Goal: Find specific page/section: Find specific page/section

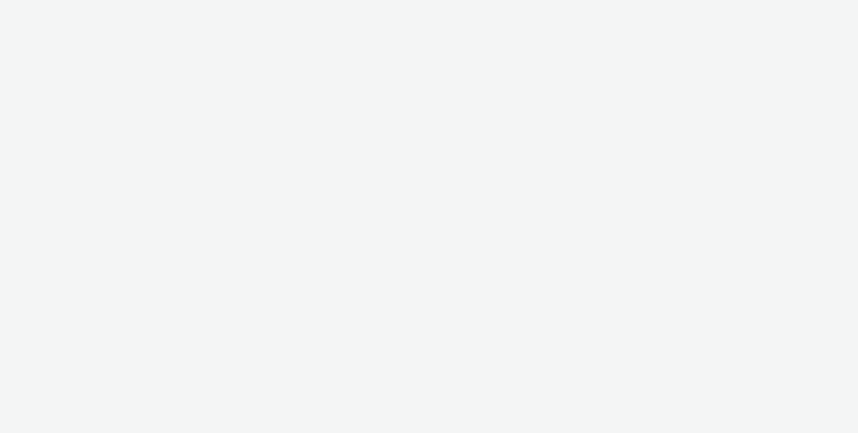
select select "4310a766-52ed-4545-8a97-8c61237a7f46"
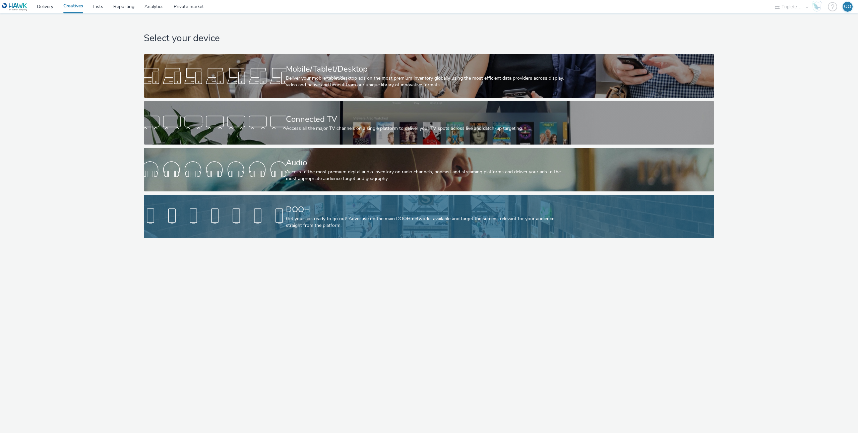
click at [250, 222] on div at bounding box center [215, 216] width 142 height 21
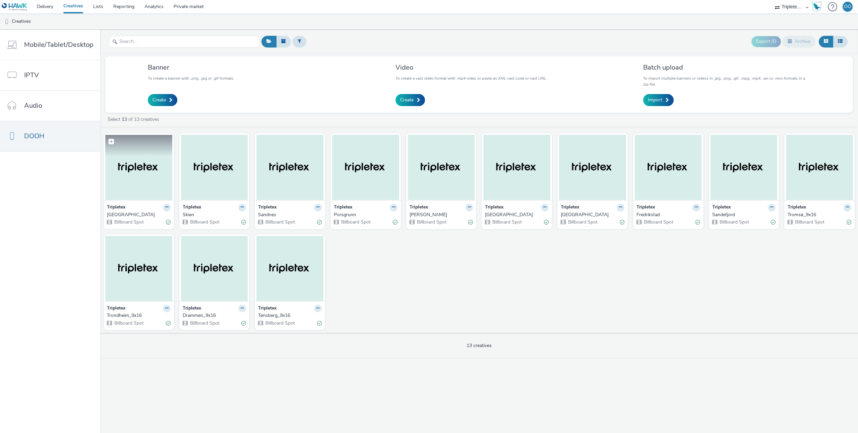
click at [145, 177] on img at bounding box center [138, 167] width 67 height 65
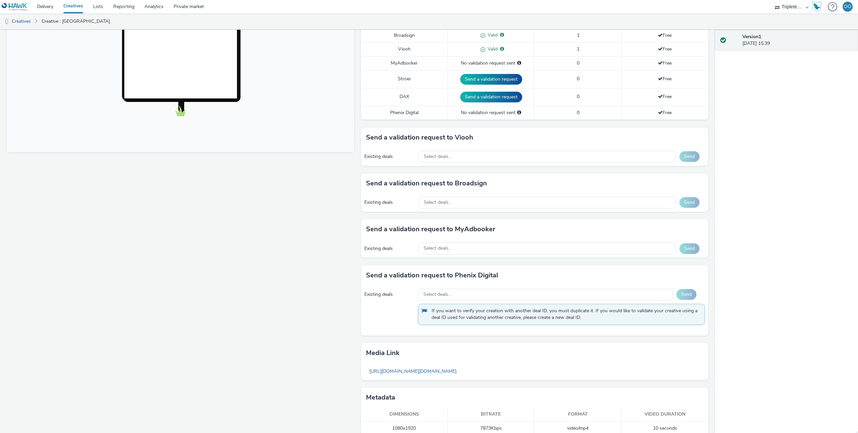
scroll to position [212, 0]
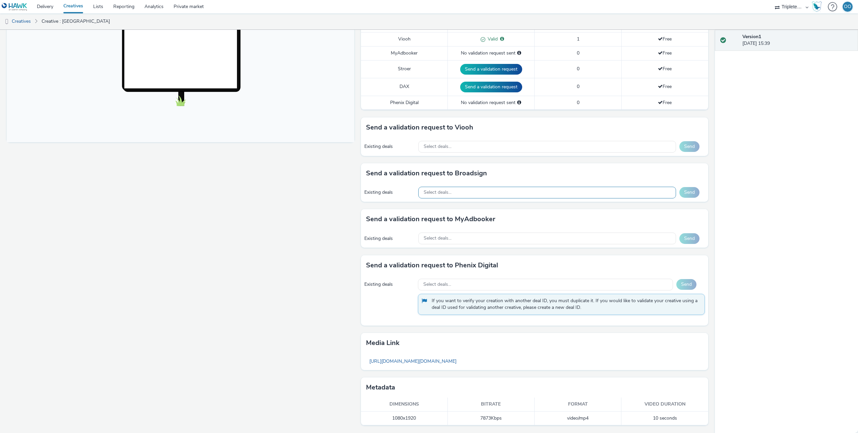
click at [490, 191] on div "Select deals..." at bounding box center [547, 193] width 258 height 12
click at [356, 190] on div "Fullscreen" at bounding box center [182, 150] width 351 height 565
click at [451, 195] on span "Select deals..." at bounding box center [437, 193] width 28 height 6
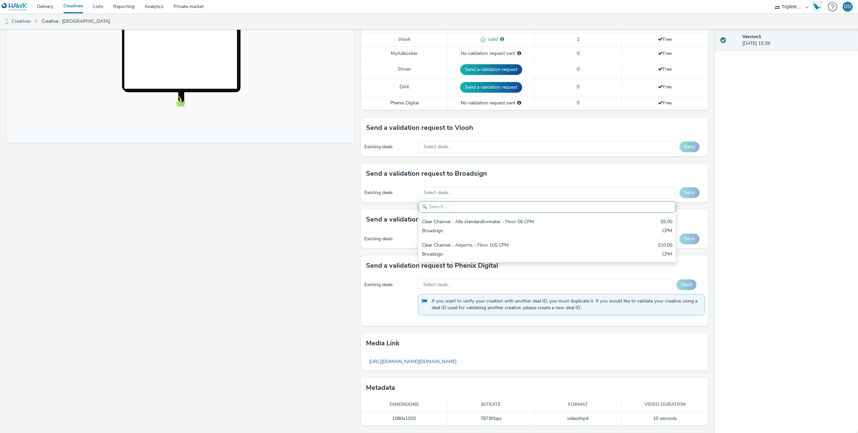
click at [351, 191] on div "Fullscreen" at bounding box center [182, 150] width 351 height 565
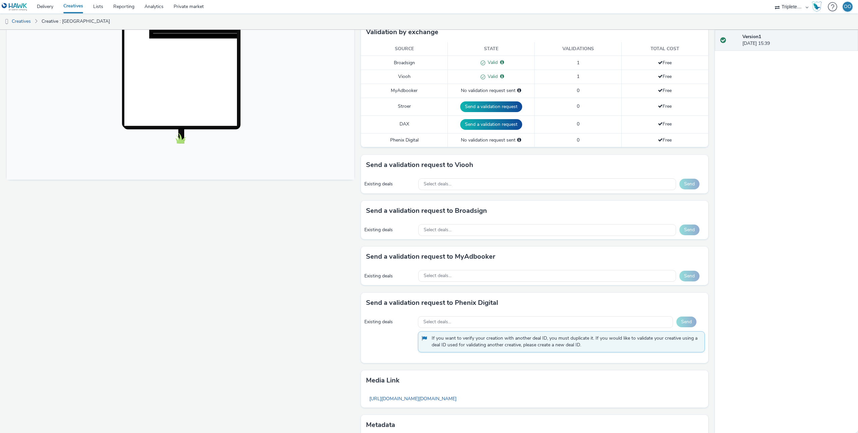
scroll to position [172, 0]
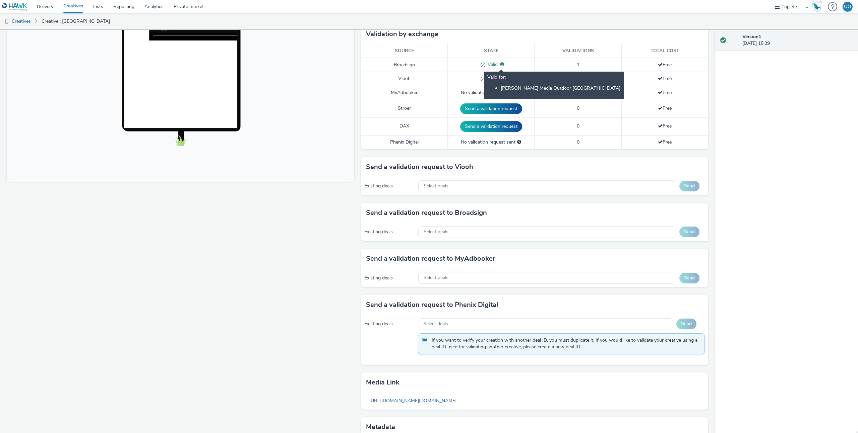
click at [500, 65] on icon at bounding box center [502, 64] width 4 height 5
click at [501, 65] on icon at bounding box center [502, 64] width 4 height 5
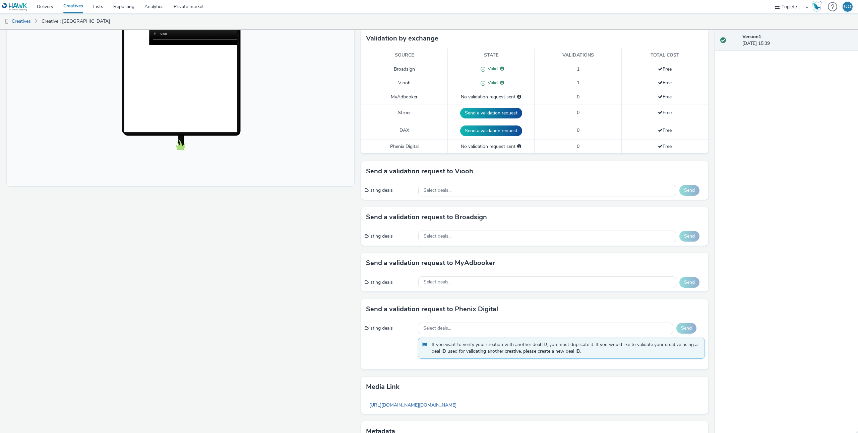
scroll to position [0, 0]
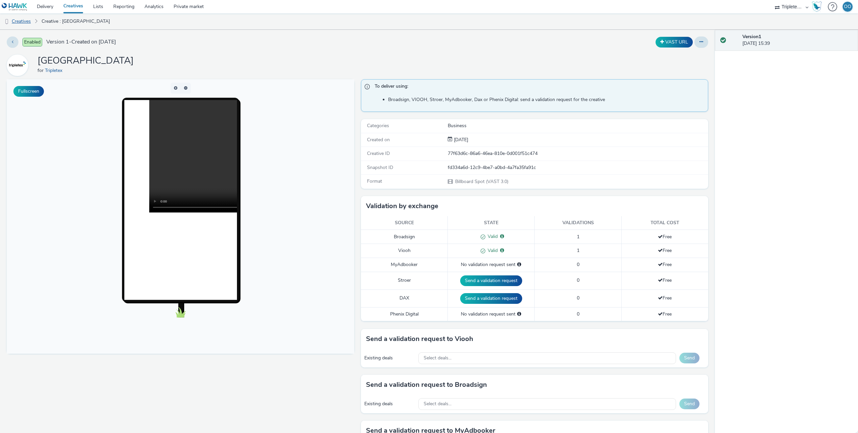
click at [33, 24] on link "Creatives" at bounding box center [17, 21] width 34 height 16
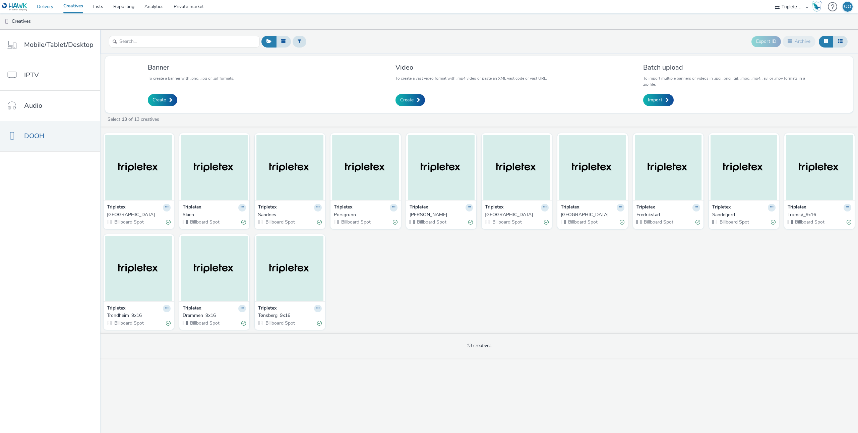
click at [54, 9] on link "Delivery" at bounding box center [45, 6] width 26 height 13
